Goal: Task Accomplishment & Management: Use online tool/utility

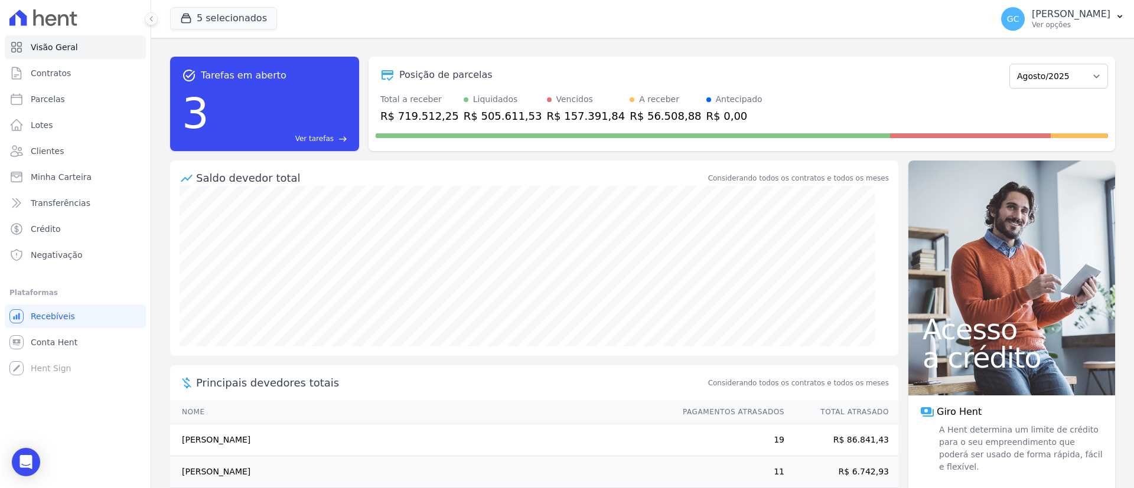
click at [298, 112] on div "3 Ver tarefas east" at bounding box center [264, 113] width 165 height 61
click at [325, 135] on span "Ver tarefas" at bounding box center [314, 138] width 38 height 11
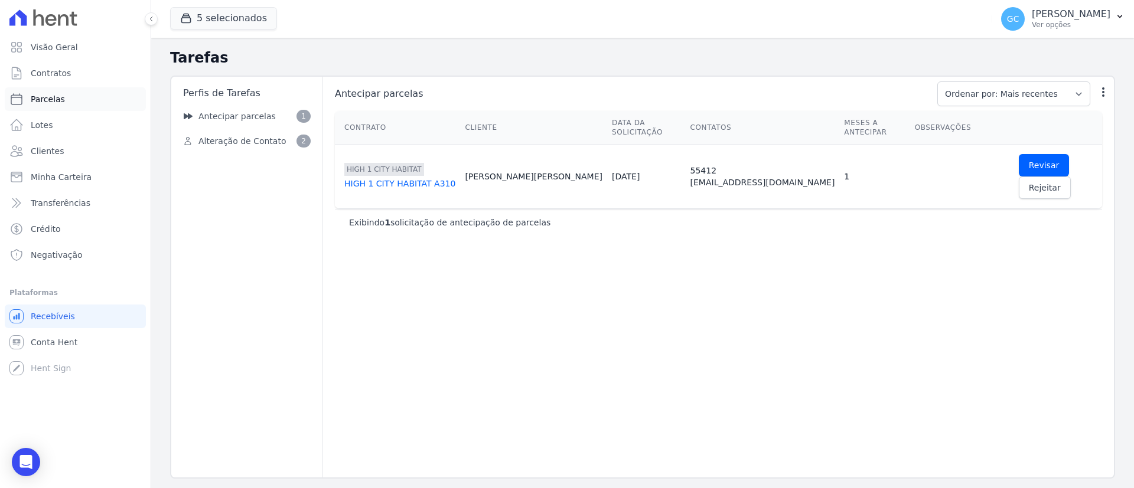
click at [50, 102] on span "Parcelas" at bounding box center [48, 99] width 34 height 12
select select
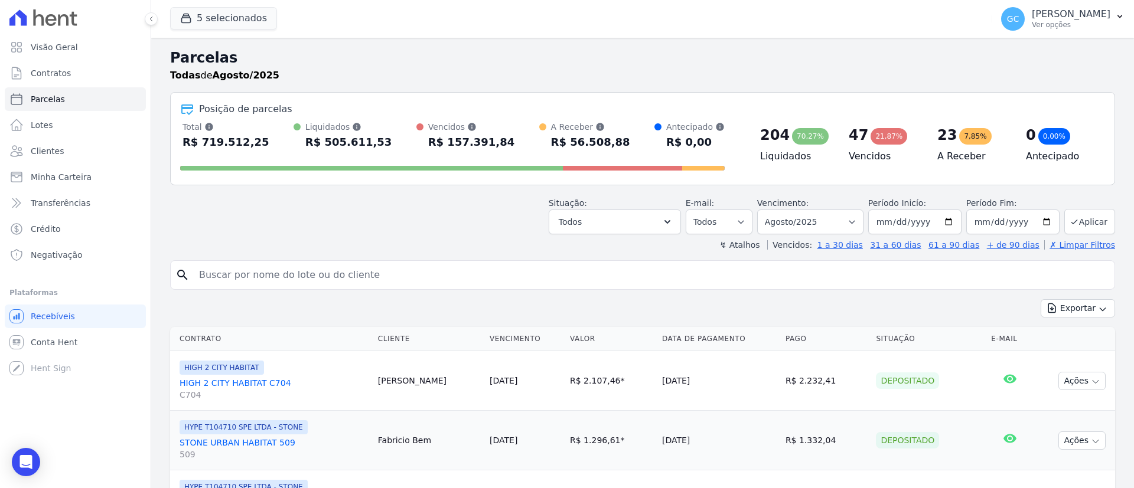
click at [367, 265] on input "search" at bounding box center [651, 275] width 918 height 24
paste input "[PERSON_NAME]"
type input "[PERSON_NAME]"
select select
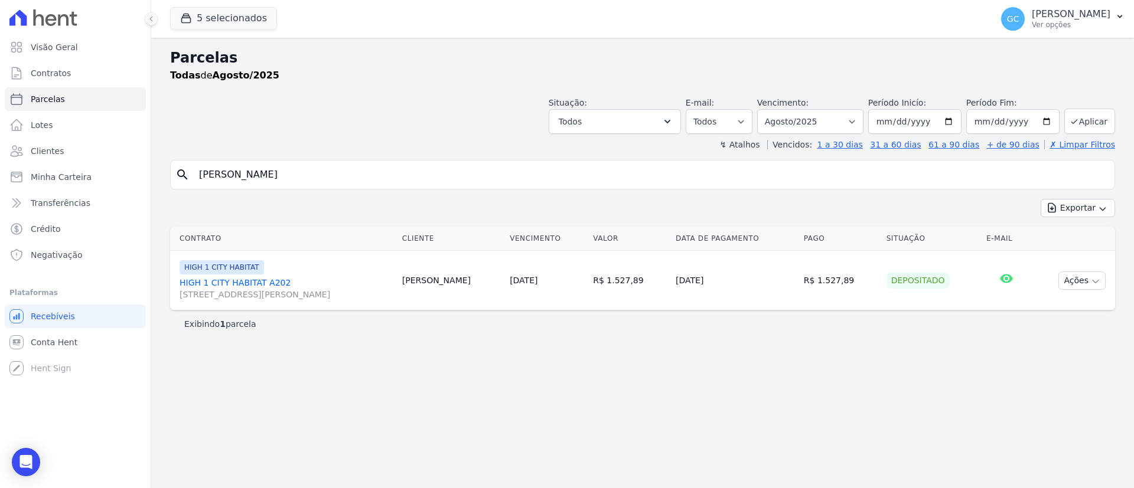
click at [251, 277] on link "HIGH 1 CITY HABITAT A202 [STREET_ADDRESS][PERSON_NAME]" at bounding box center [285, 289] width 213 height 24
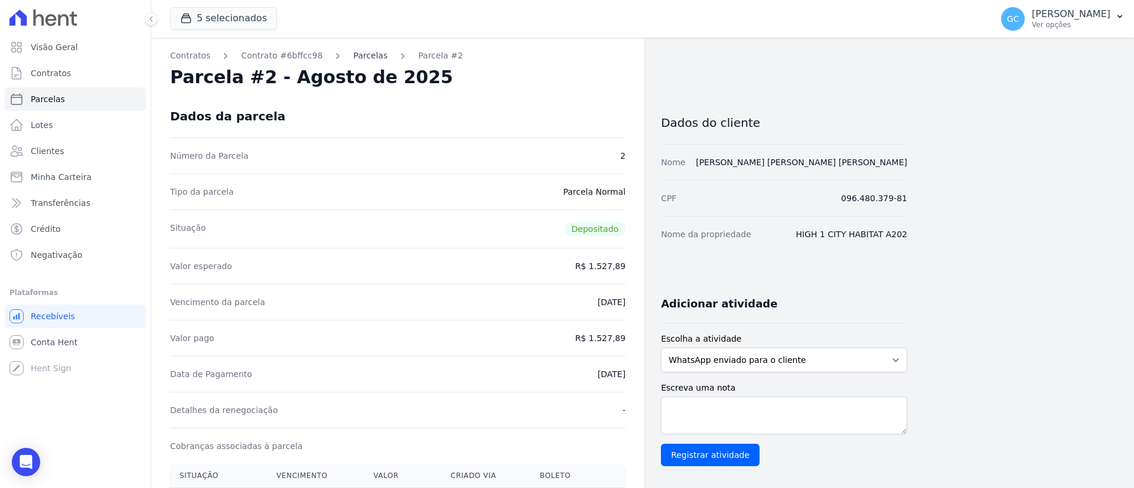
click at [353, 58] on link "Parcelas" at bounding box center [370, 56] width 34 height 12
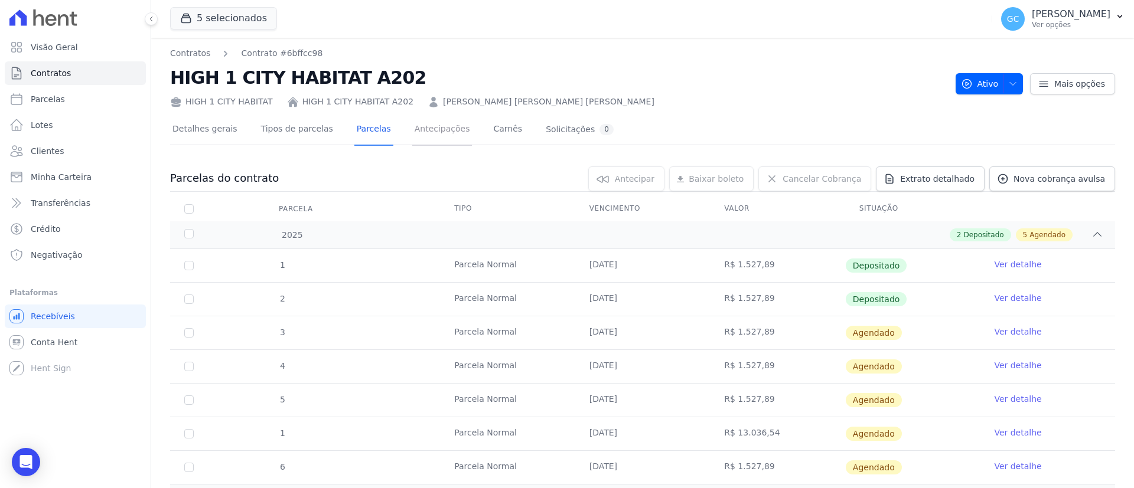
click at [435, 132] on link "Antecipações" at bounding box center [442, 130] width 60 height 31
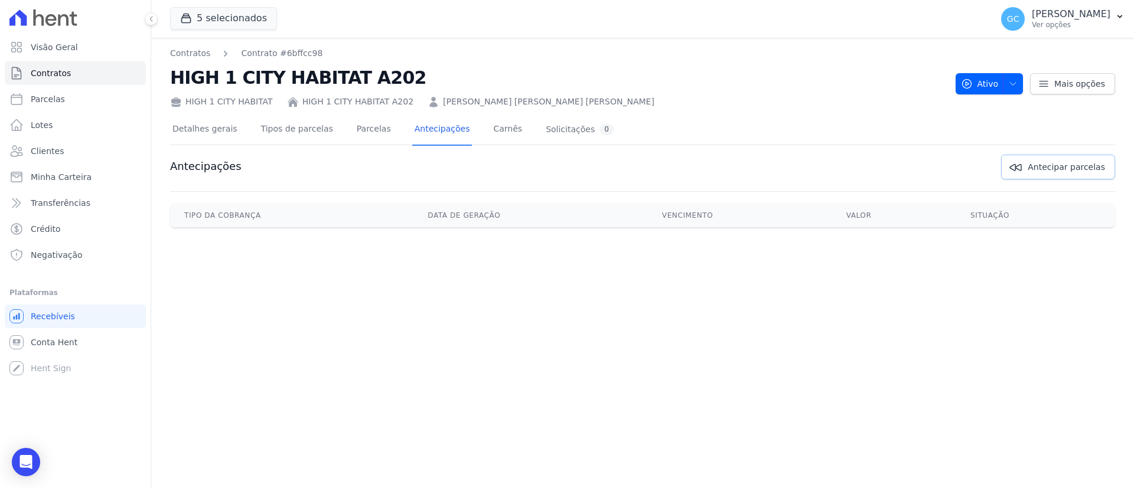
click at [1044, 168] on span "Antecipar parcelas" at bounding box center [1065, 167] width 77 height 12
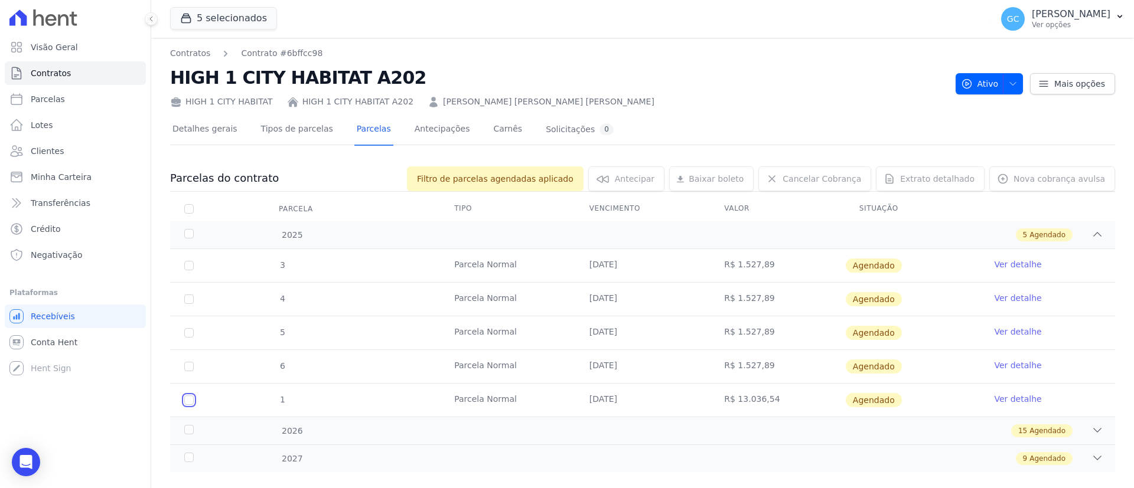
click at [190, 270] on input "checkbox" at bounding box center [188, 265] width 9 height 9
checkbox input "true"
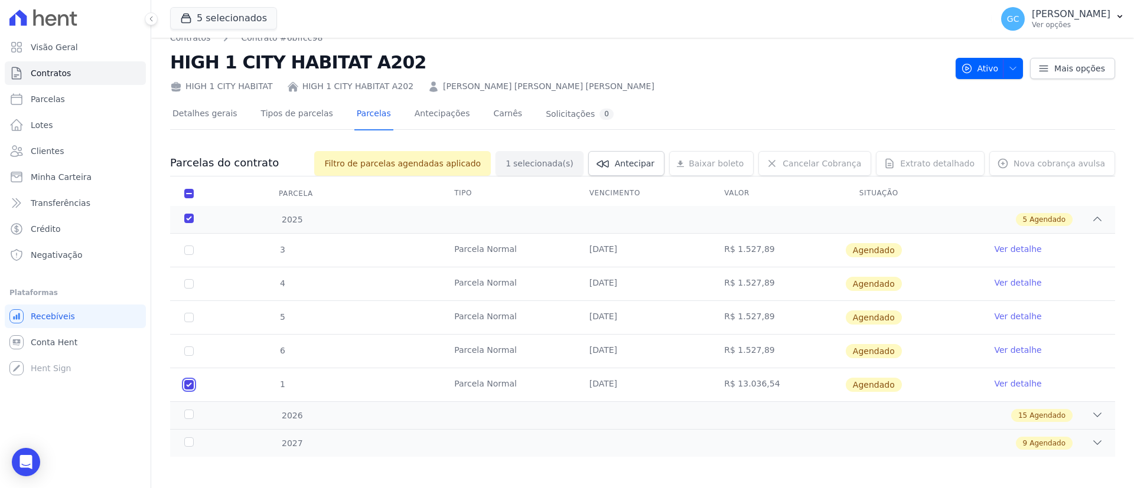
scroll to position [19, 0]
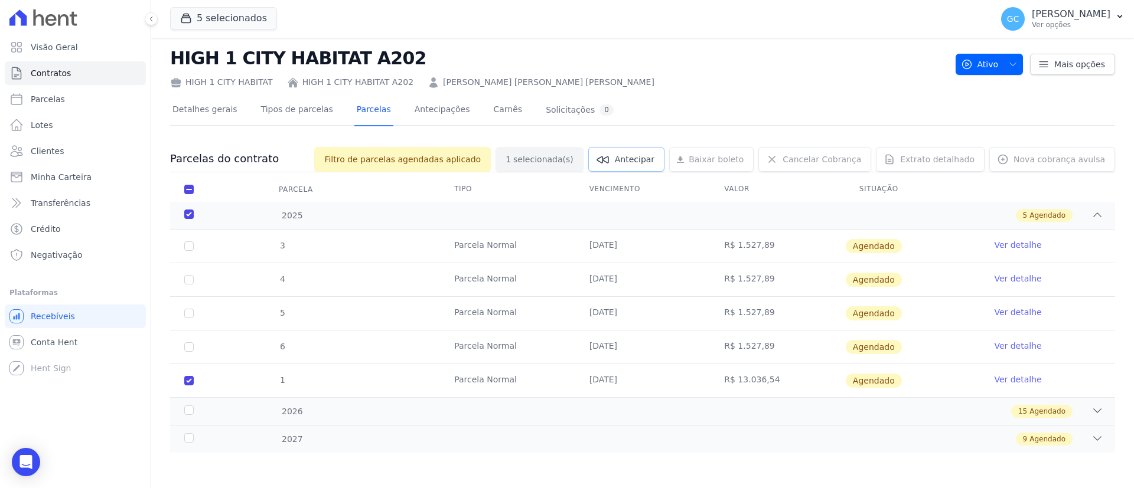
click at [654, 159] on span "Antecipar" at bounding box center [635, 160] width 40 height 12
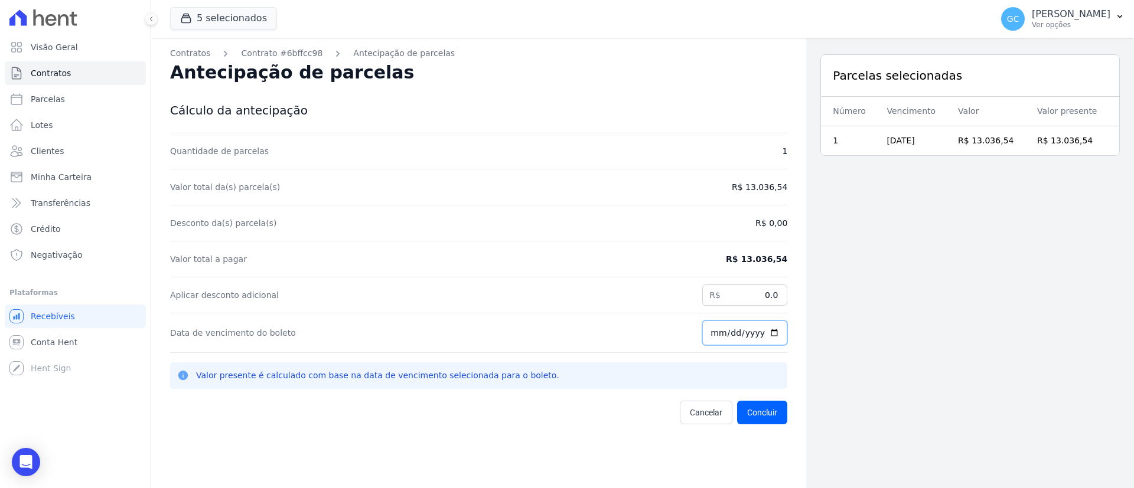
click at [767, 335] on input "[DATE]" at bounding box center [744, 333] width 85 height 25
type input "[DATE]"
drag, startPoint x: 778, startPoint y: 259, endPoint x: 741, endPoint y: 259, distance: 36.6
click at [741, 259] on dd "R$ 13.036,54" at bounding box center [756, 259] width 61 height 12
copy dd "13.036,54"
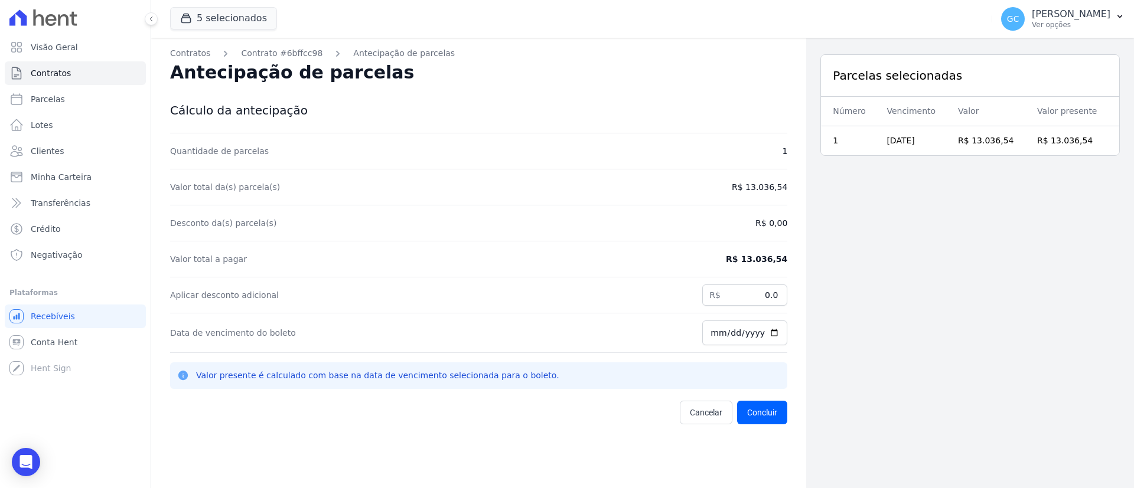
click at [875, 307] on div "Parcelas selecionadas Número Vencimento Valor Valor presente 1 [DATE] R$ 13.036…" at bounding box center [970, 282] width 328 height 488
drag, startPoint x: 743, startPoint y: 299, endPoint x: 817, endPoint y: 310, distance: 74.6
click at [817, 310] on div "Contratos Contrato #6bffcc98 Antecipação de parcelas Antecipação de parcelas Cá…" at bounding box center [642, 282] width 982 height 488
paste input "206.54"
type input "206.54"
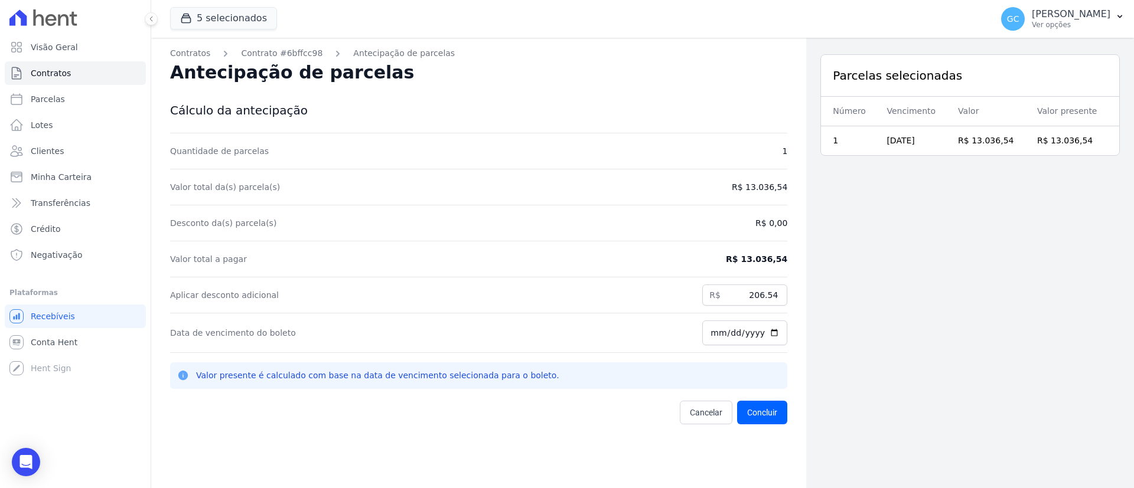
click at [879, 331] on div "Parcelas selecionadas Número Vencimento Valor Valor presente 1 [DATE] R$ 13.036…" at bounding box center [970, 282] width 328 height 488
click at [766, 414] on button "Concluir" at bounding box center [762, 413] width 50 height 24
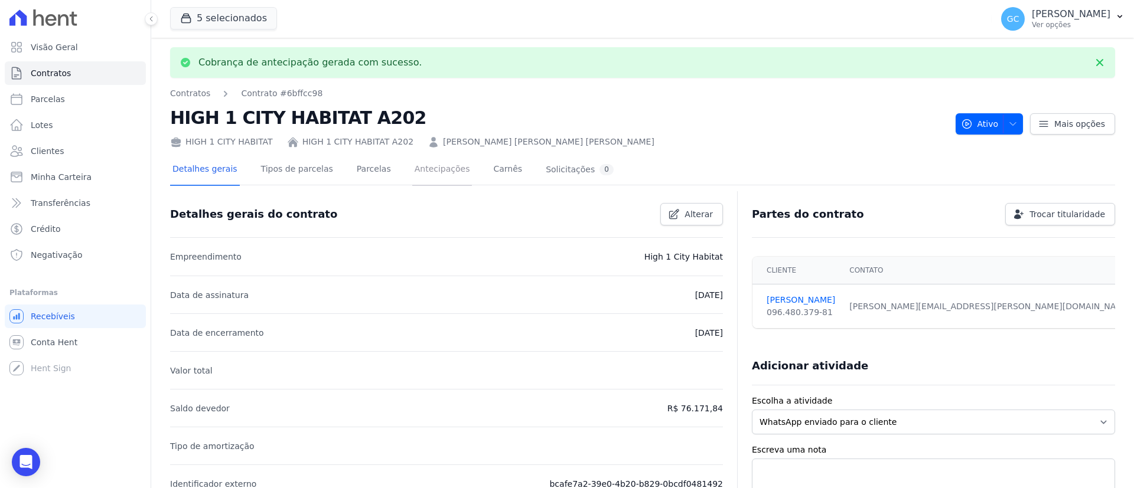
click at [426, 166] on link "Antecipações" at bounding box center [442, 170] width 60 height 31
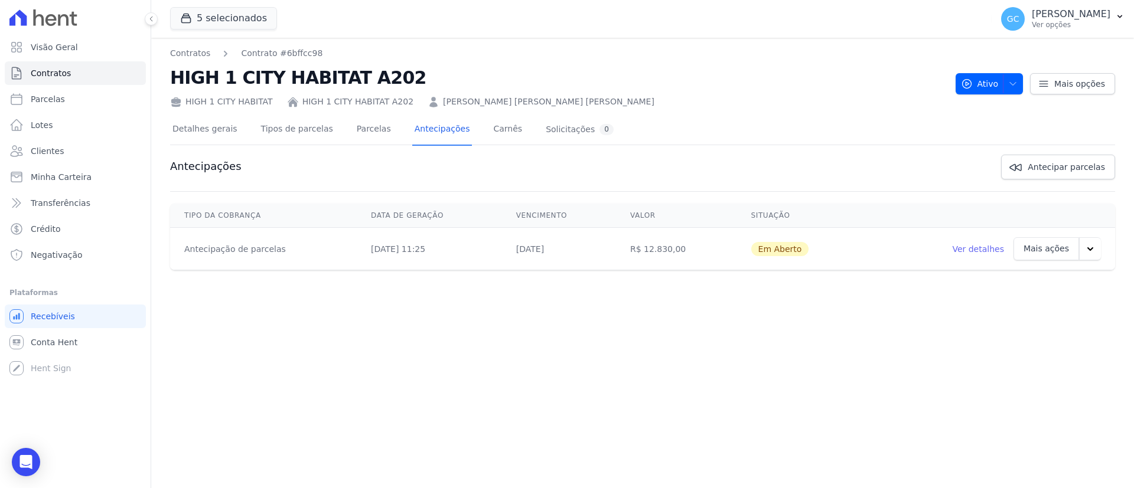
click at [1083, 246] on button "button" at bounding box center [1090, 248] width 22 height 23
click at [1051, 275] on li "Ver boleto" at bounding box center [1057, 280] width 151 height 31
click at [1036, 283] on link "Ver boleto" at bounding box center [1022, 280] width 61 height 28
click at [969, 245] on link "Ver detalhes" at bounding box center [978, 249] width 52 height 12
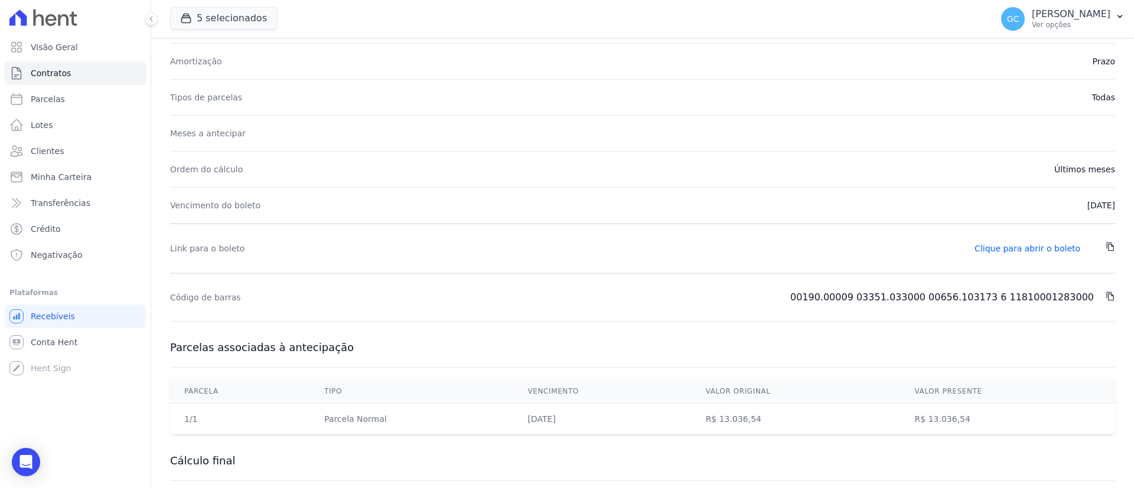
scroll to position [177, 0]
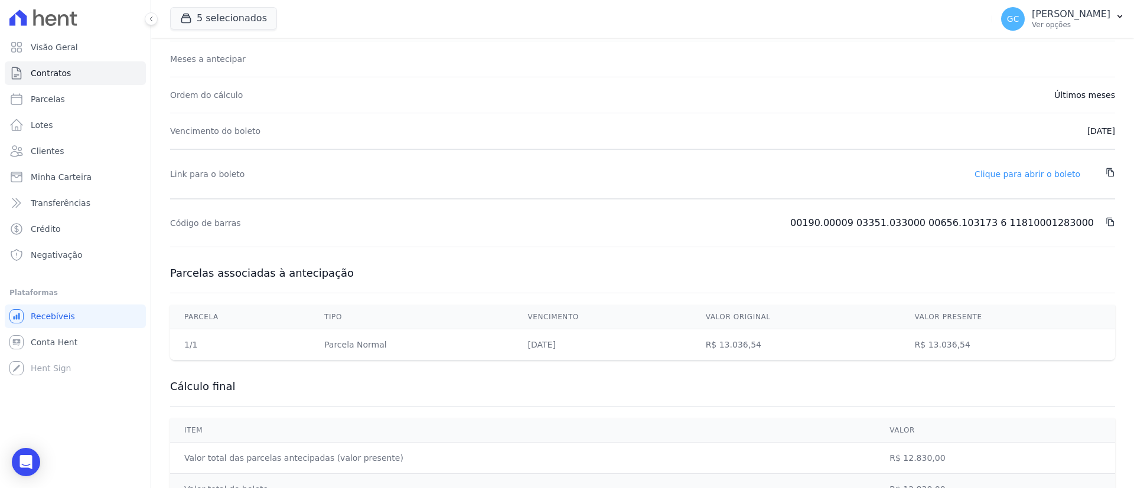
click at [1031, 172] on link "Clique para abrir o boleto" at bounding box center [1027, 173] width 106 height 9
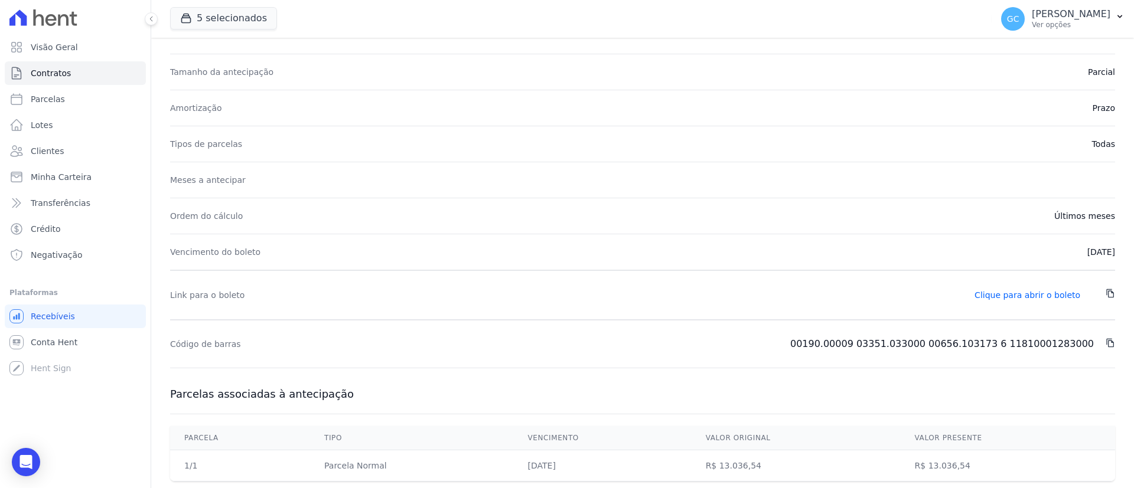
scroll to position [0, 0]
